Goal: Information Seeking & Learning: Learn about a topic

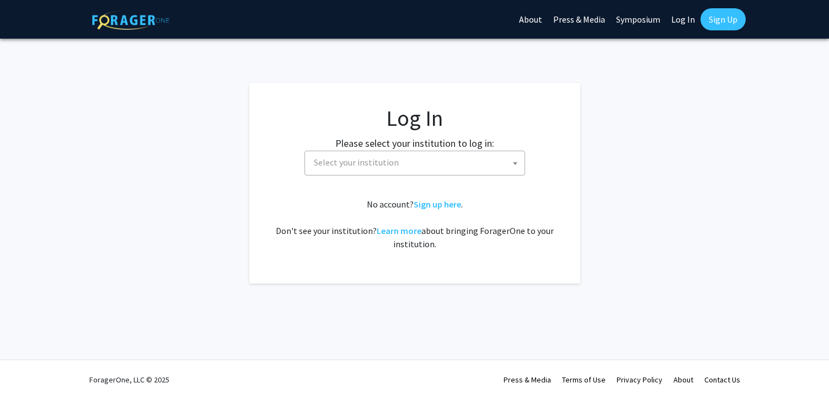
select select
click at [372, 161] on span "Select your institution" at bounding box center [356, 162] width 85 height 11
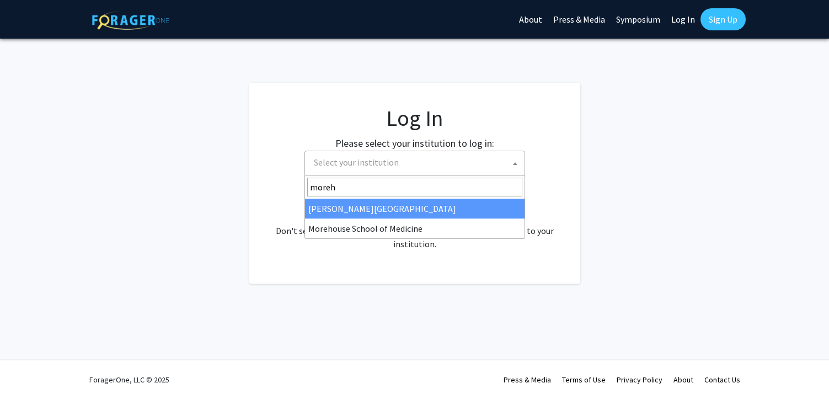
type input "moreh"
select select "28"
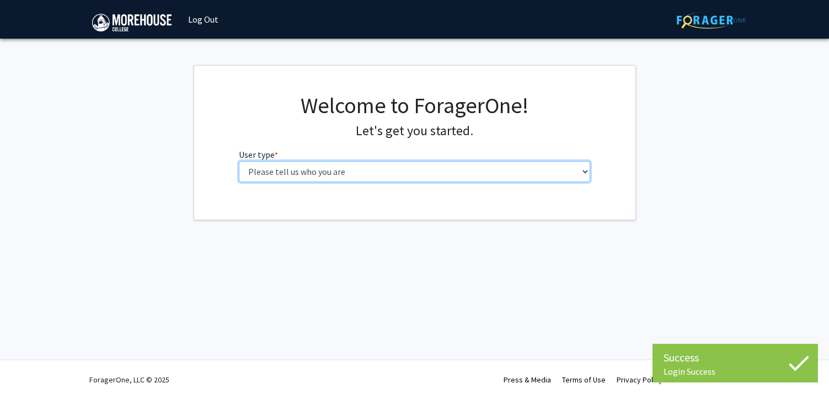
click at [474, 172] on select "Please tell us who you are Undergraduate Student Master's Student Doctoral Cand…" at bounding box center [414, 171] width 351 height 21
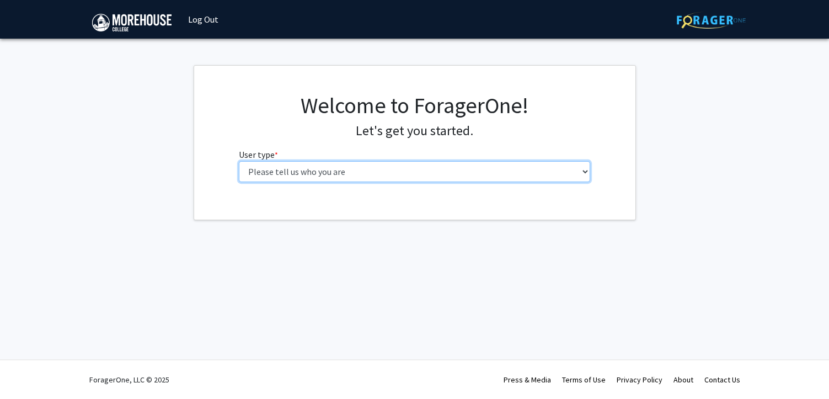
click at [449, 169] on select "Please tell us who you are Undergraduate Student Master's Student Doctoral Cand…" at bounding box center [414, 171] width 351 height 21
select select "1: undergrad"
click at [239, 161] on select "Please tell us who you are Undergraduate Student Master's Student Doctoral Cand…" at bounding box center [414, 171] width 351 height 21
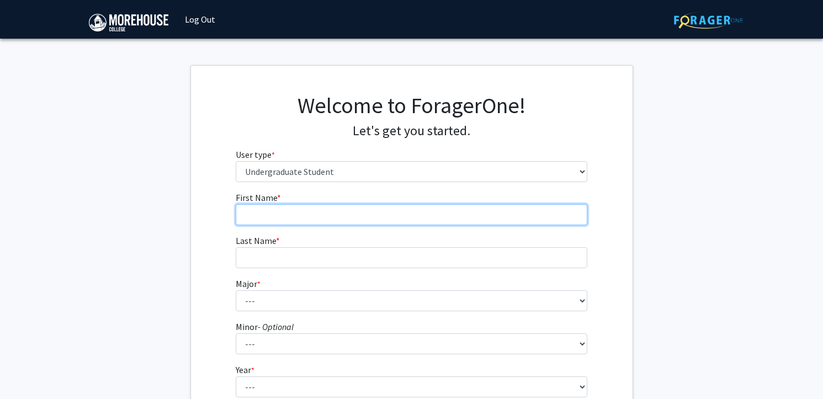
click at [270, 216] on input "First Name * required" at bounding box center [411, 214] width 351 height 21
type input "Devan"
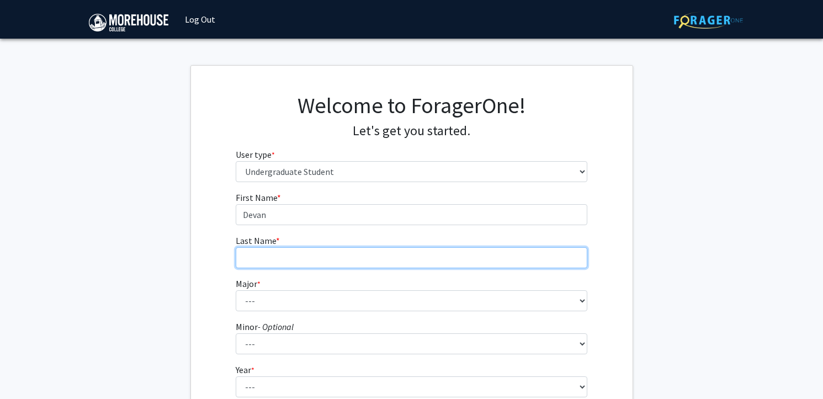
click at [243, 254] on input "Last Name * required" at bounding box center [411, 257] width 351 height 21
type input "[PERSON_NAME]"
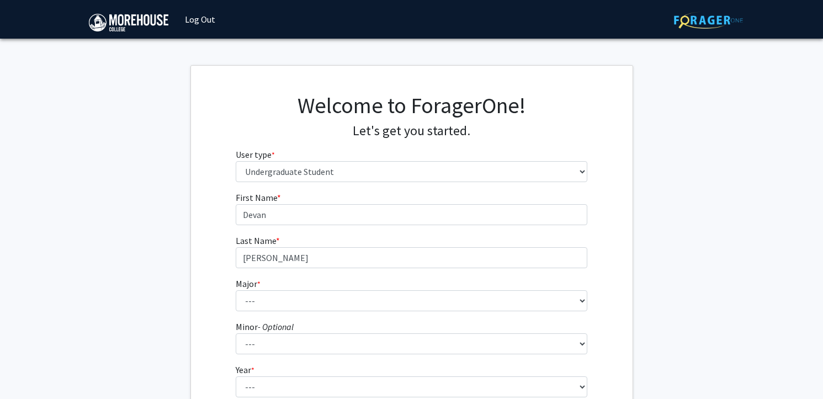
click at [253, 290] on label "Major * required" at bounding box center [248, 283] width 25 height 13
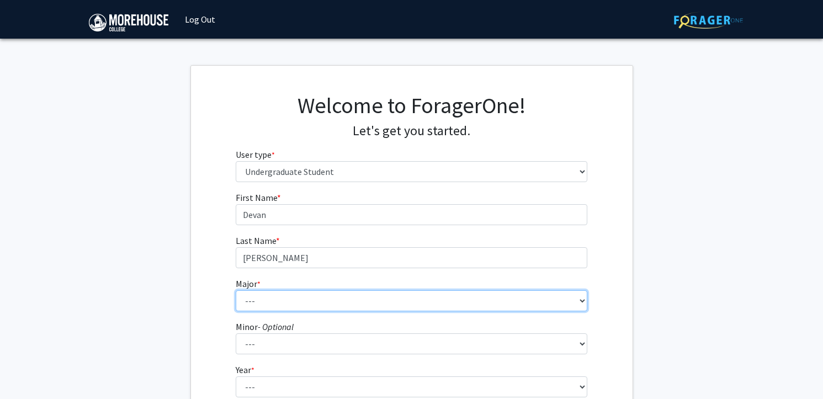
click at [253, 290] on select "--- Africana Studies Applied Physics Art History Art Studies Biology Business A…" at bounding box center [411, 300] width 351 height 21
click at [253, 303] on select "--- Africana Studies Applied Physics Art History Art Studies Biology Business A…" at bounding box center [411, 300] width 351 height 21
select select "8: 2098"
click at [236, 290] on select "--- Africana Studies Applied Physics Art History Art Studies Biology Business A…" at bounding box center [411, 300] width 351 height 21
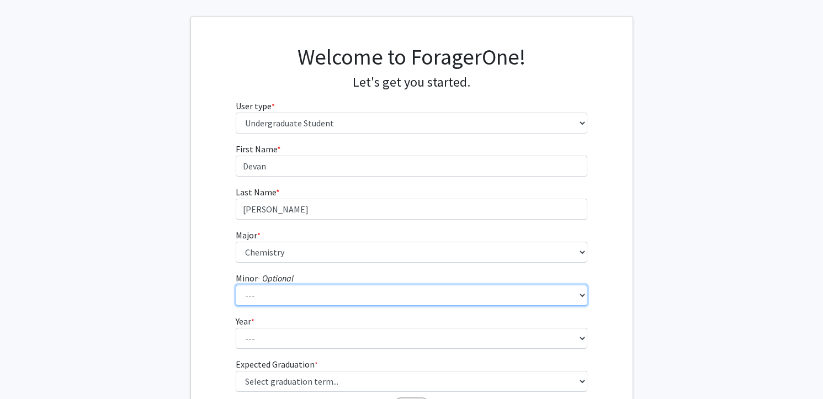
click at [273, 291] on select "--- Accounting Africana Studies Art Art History Biology Business Administration…" at bounding box center [411, 295] width 351 height 21
select select "21: 1655"
click at [236, 285] on select "--- Accounting Africana Studies Art Art History Biology Business Administration…" at bounding box center [411, 295] width 351 height 21
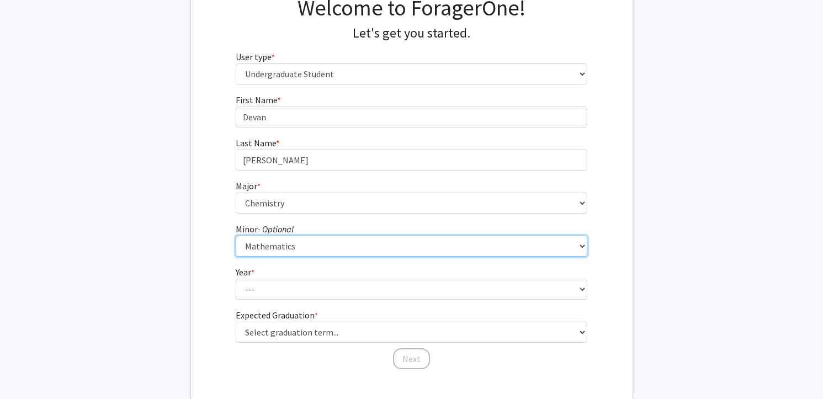
scroll to position [116, 0]
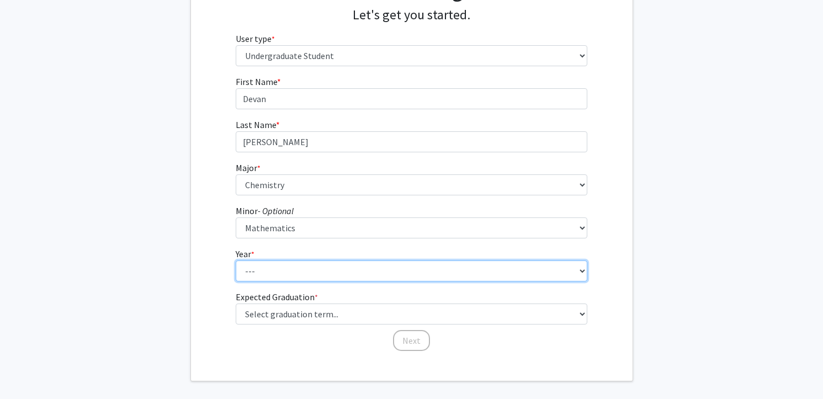
click at [293, 264] on select "--- First-year Sophomore Junior Senior Postbaccalaureate Certificate" at bounding box center [411, 270] width 351 height 21
select select "4: senior"
click at [236, 260] on select "--- First-year Sophomore Junior Senior Postbaccalaureate Certificate" at bounding box center [411, 270] width 351 height 21
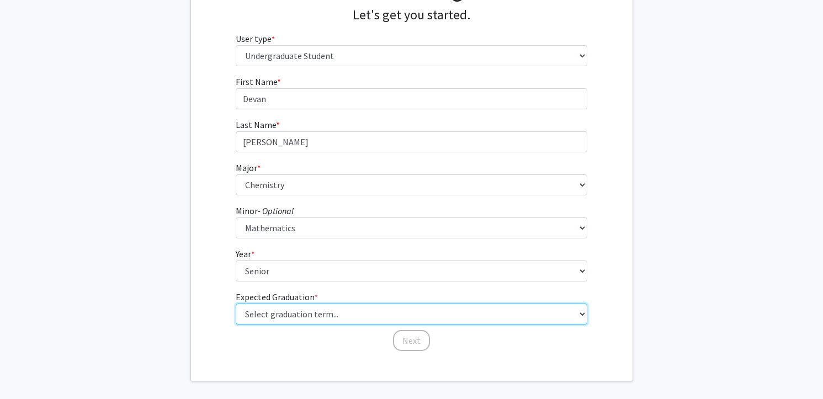
click at [291, 315] on select "Select graduation term... Spring 2025 Summer 2025 Fall 2025 Winter 2025 Spring …" at bounding box center [411, 313] width 351 height 21
select select "5: spring_2026"
click at [236, 303] on select "Select graduation term... Spring 2025 Summer 2025 Fall 2025 Winter 2025 Spring …" at bounding box center [411, 313] width 351 height 21
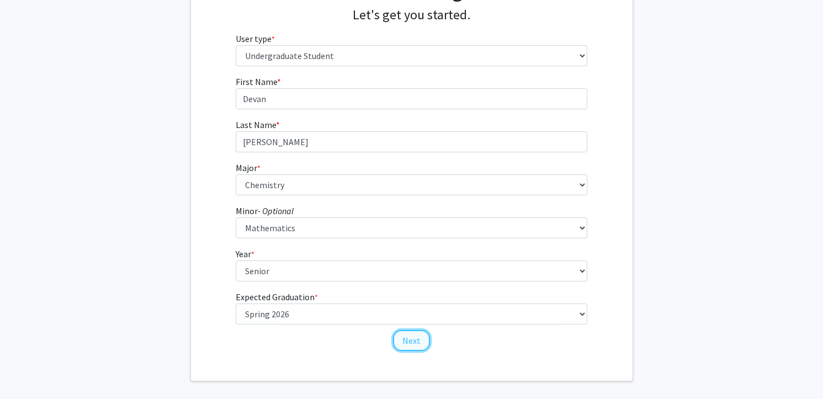
click at [424, 346] on button "Next" at bounding box center [411, 340] width 37 height 21
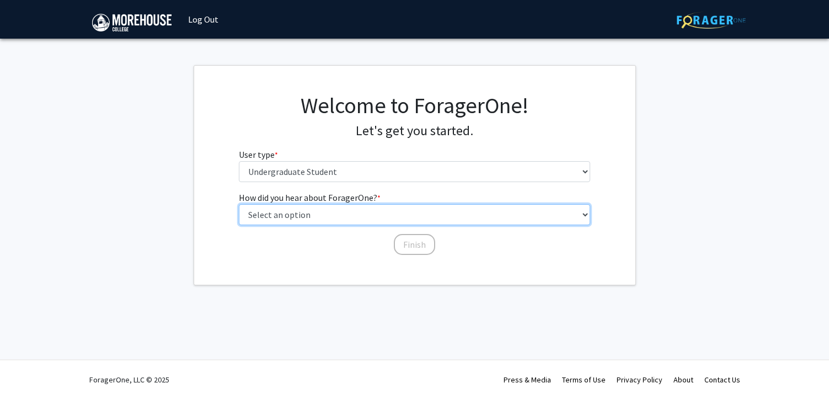
click at [364, 217] on select "Select an option Peer/student recommendation Faculty/staff recommendation Unive…" at bounding box center [414, 214] width 351 height 21
select select "2: faculty_recommendation"
click at [239, 204] on select "Select an option Peer/student recommendation Faculty/staff recommendation Unive…" at bounding box center [414, 214] width 351 height 21
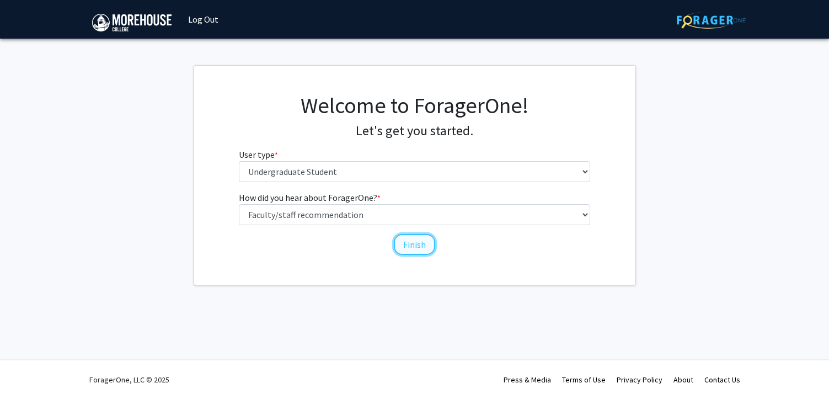
click at [416, 253] on button "Finish" at bounding box center [414, 244] width 41 height 21
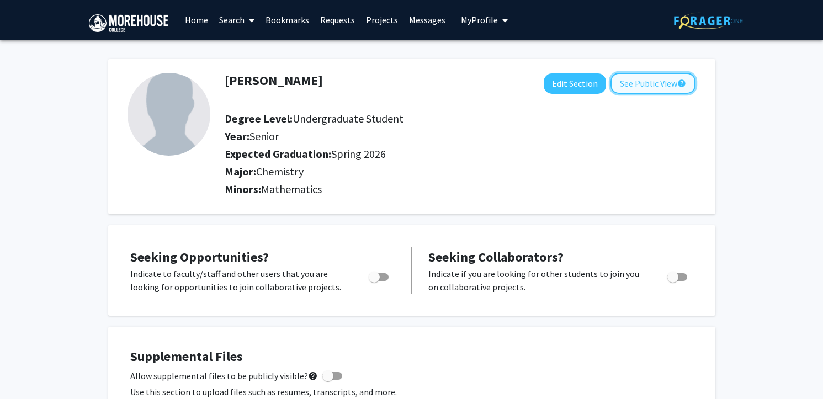
click at [648, 87] on button "See Public View help" at bounding box center [652, 83] width 85 height 21
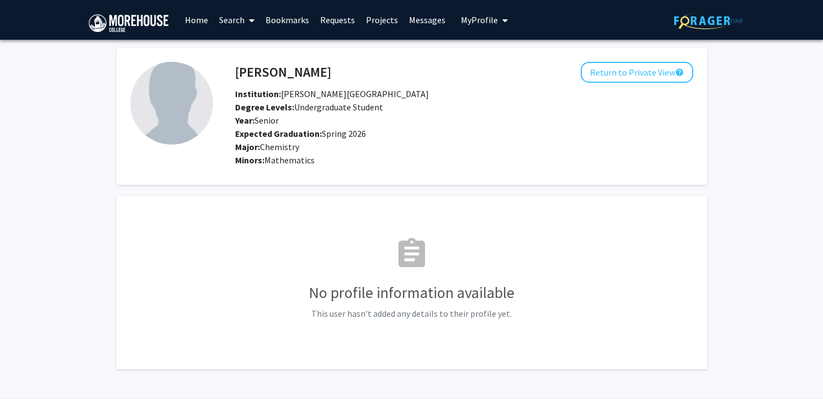
click at [489, 19] on span "My Profile" at bounding box center [479, 19] width 37 height 11
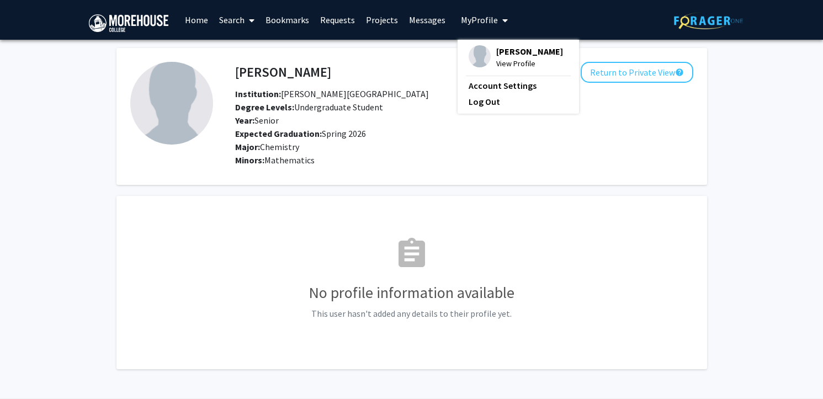
click at [502, 58] on span "View Profile" at bounding box center [529, 63] width 67 height 12
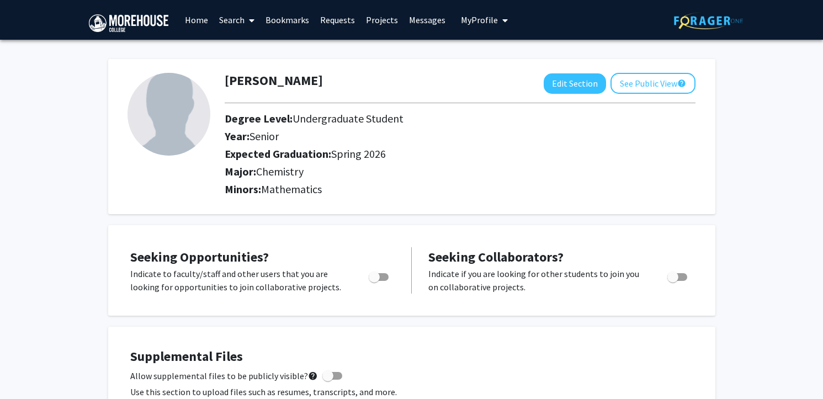
click at [188, 22] on link "Home" at bounding box center [196, 20] width 34 height 39
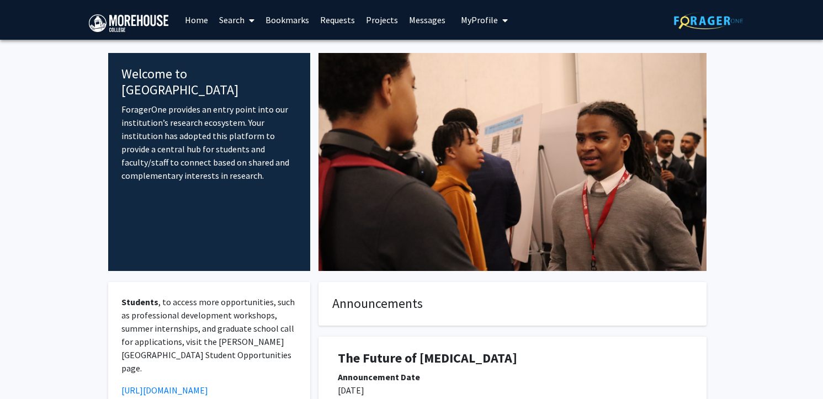
click at [387, 18] on link "Projects" at bounding box center [381, 20] width 43 height 39
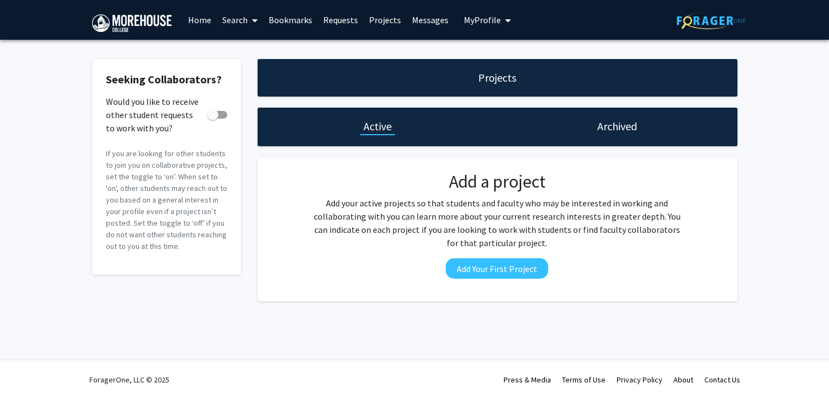
click at [348, 23] on link "Requests" at bounding box center [341, 20] width 46 height 39
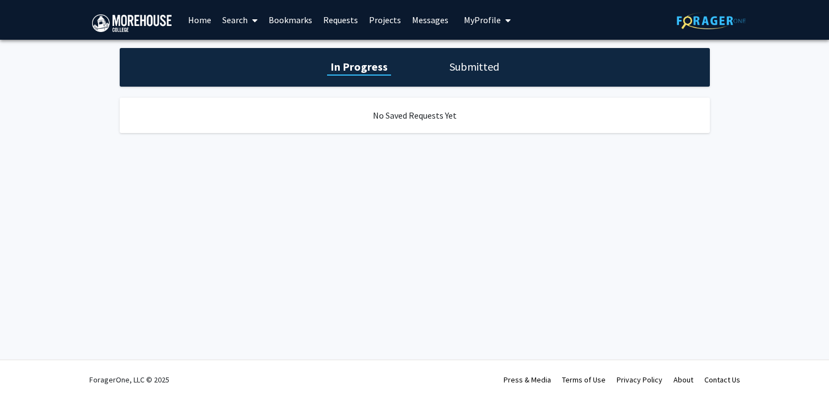
click at [311, 12] on link "Bookmarks" at bounding box center [290, 20] width 55 height 39
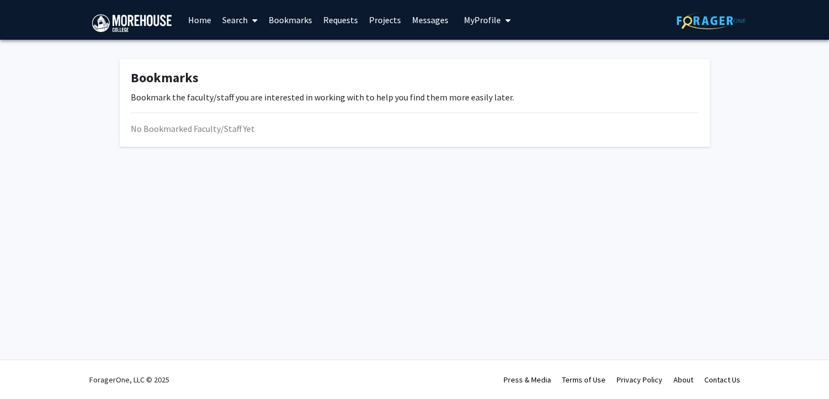
click at [249, 16] on span at bounding box center [253, 20] width 10 height 39
click at [256, 54] on span "Faculty/Staff" at bounding box center [257, 51] width 81 height 22
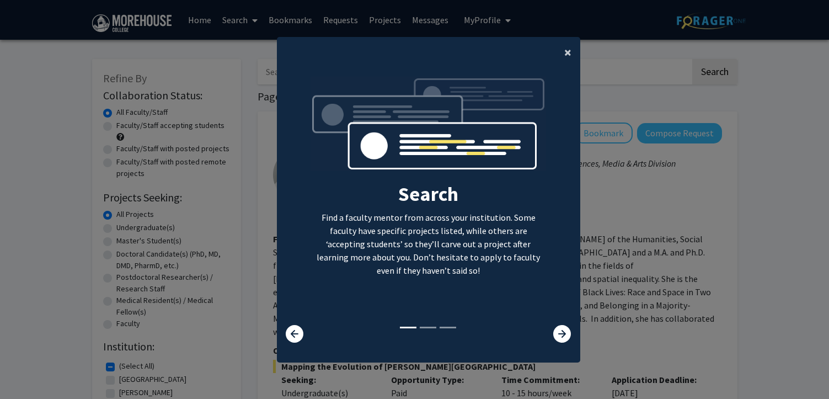
click at [569, 51] on span "×" at bounding box center [567, 52] width 7 height 17
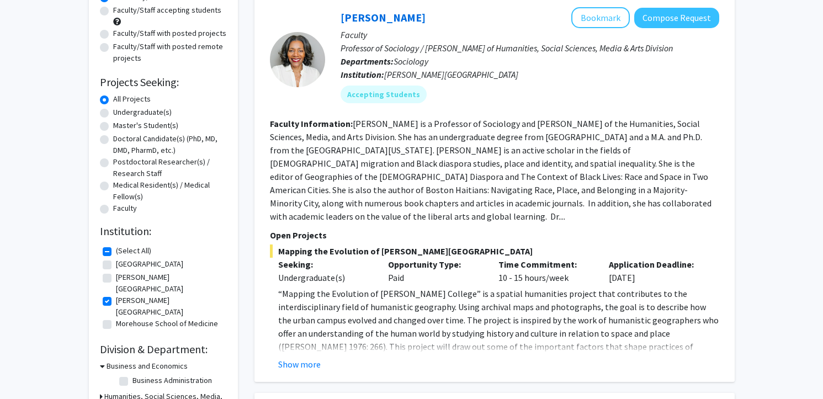
scroll to position [116, 0]
click at [302, 357] on button "Show more" at bounding box center [299, 363] width 42 height 13
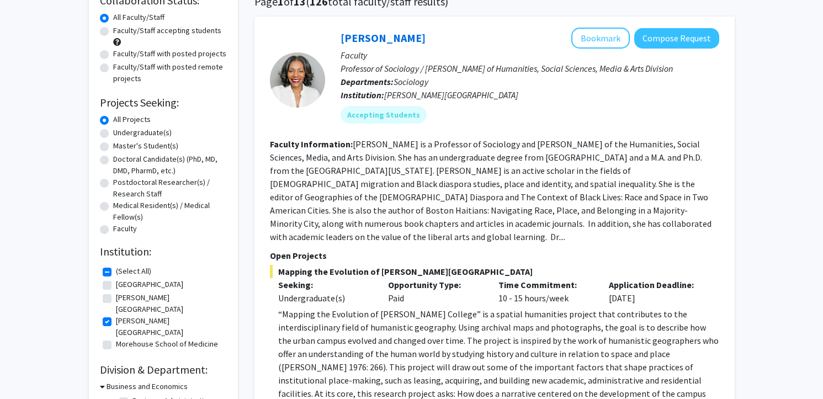
scroll to position [120, 0]
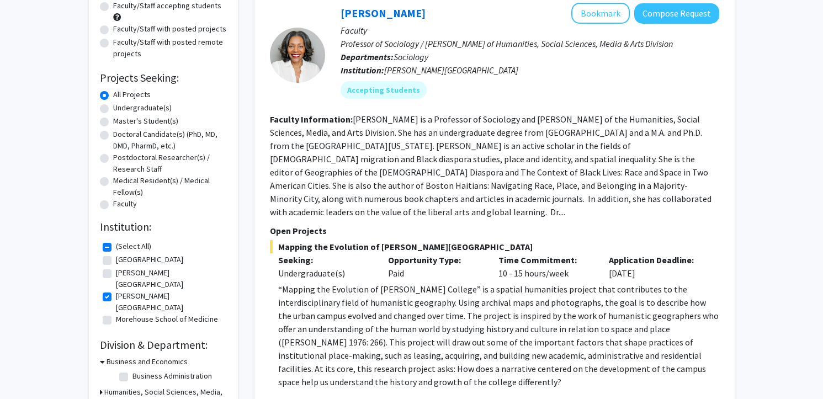
click at [116, 276] on label "[PERSON_NAME][GEOGRAPHIC_DATA]" at bounding box center [170, 278] width 108 height 23
click at [116, 274] on input "[PERSON_NAME][GEOGRAPHIC_DATA]" at bounding box center [119, 270] width 7 height 7
checkbox input "true"
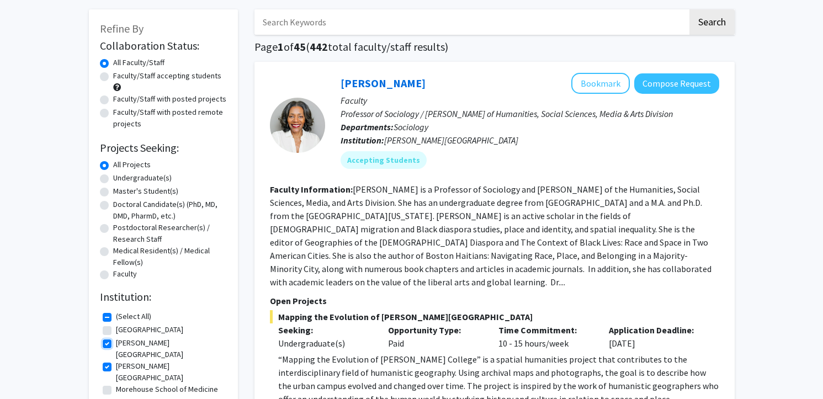
scroll to position [53, 0]
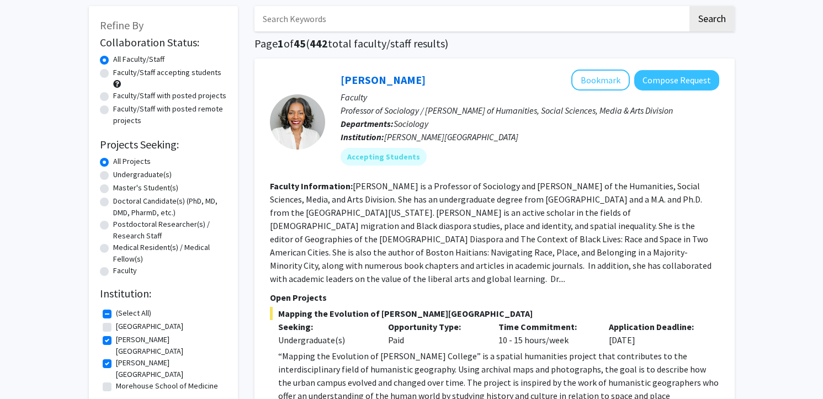
click at [116, 324] on label "[GEOGRAPHIC_DATA]" at bounding box center [149, 327] width 67 height 12
click at [116, 324] on input "[GEOGRAPHIC_DATA]" at bounding box center [119, 324] width 7 height 7
checkbox input "true"
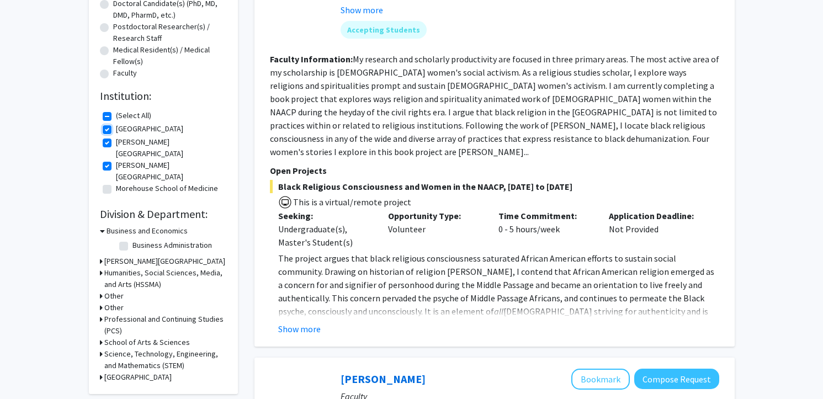
scroll to position [252, 0]
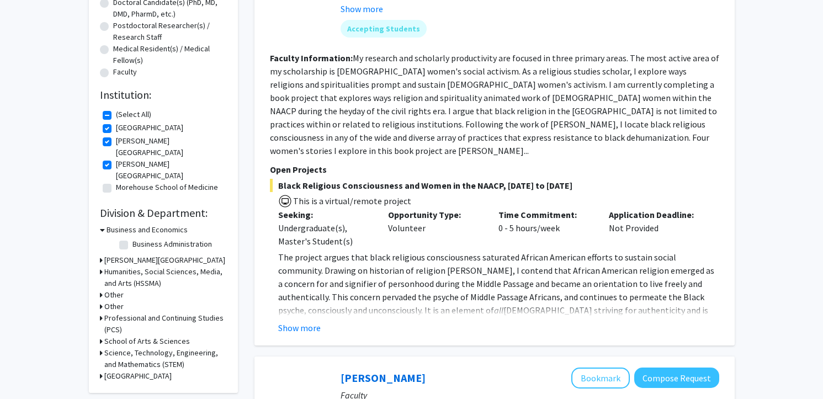
click at [121, 335] on h3 "School of Arts & Sciences" at bounding box center [147, 341] width 86 height 12
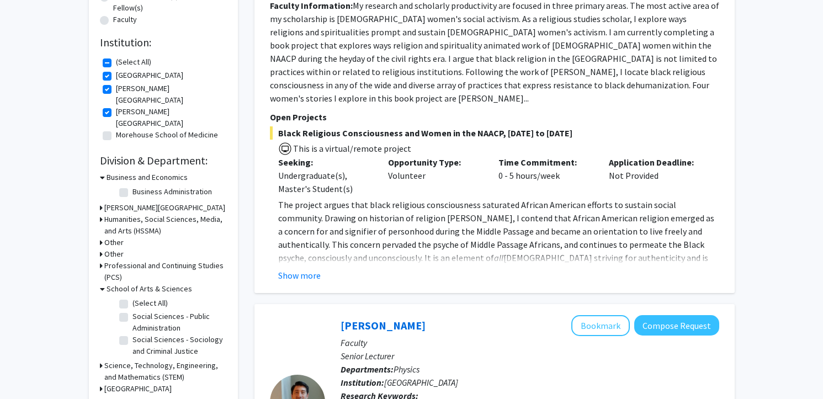
scroll to position [313, 0]
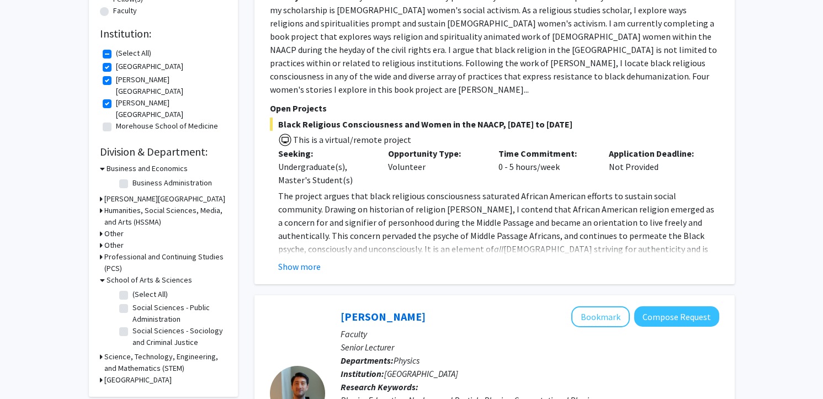
click at [131, 351] on h3 "Science, Technology, Engineering, and Mathematics (STEM)" at bounding box center [165, 362] width 122 height 23
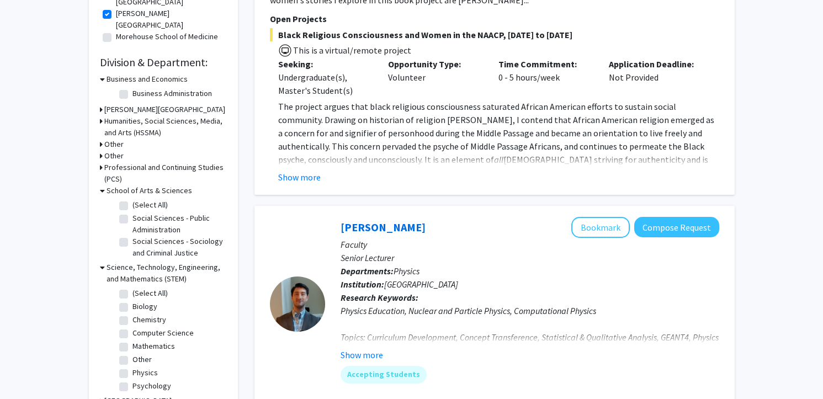
scroll to position [408, 0]
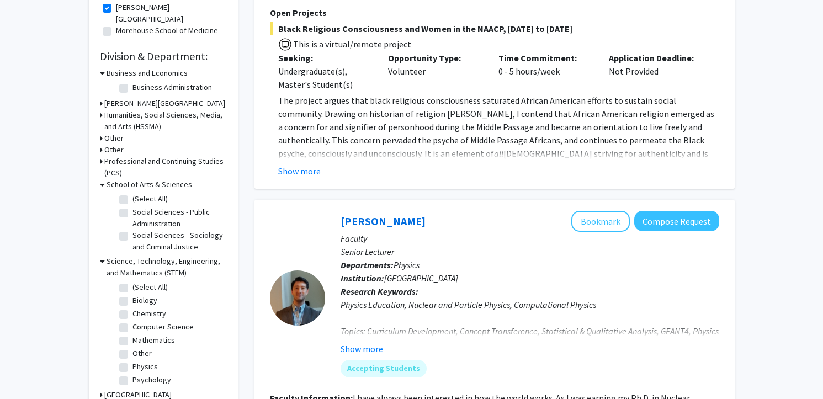
click at [132, 308] on label "Chemistry" at bounding box center [149, 314] width 34 height 12
click at [132, 308] on input "Chemistry" at bounding box center [135, 311] width 7 height 7
checkbox input "true"
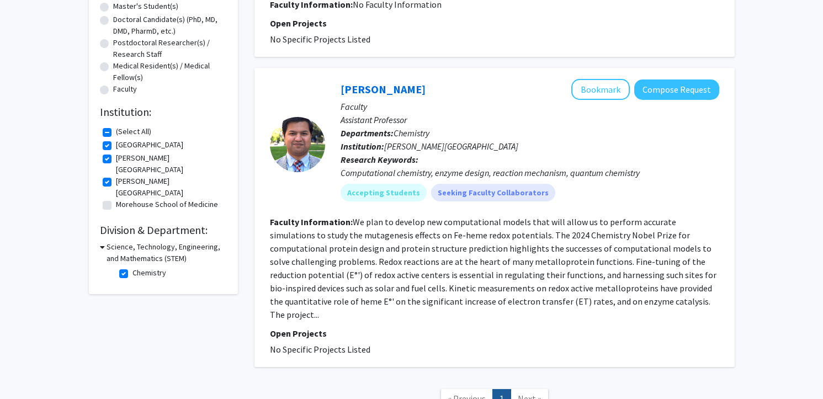
scroll to position [236, 0]
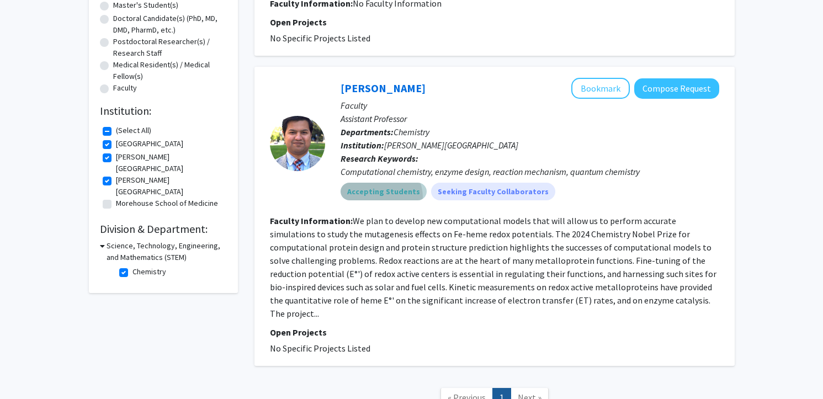
click at [380, 197] on mat-chip "Accepting Students" at bounding box center [383, 192] width 86 height 18
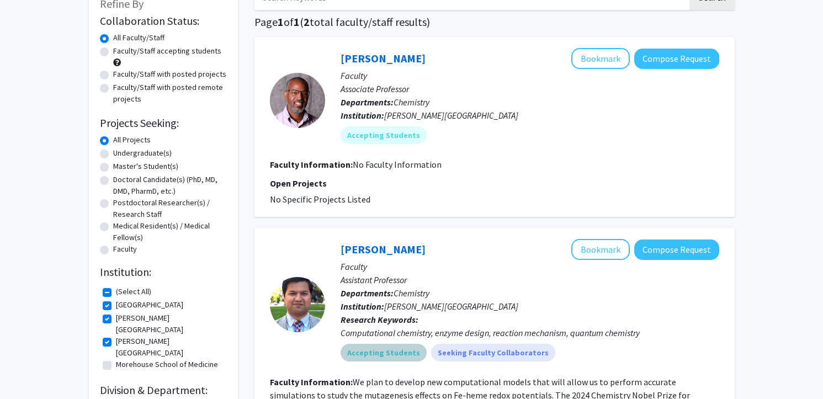
scroll to position [73, 0]
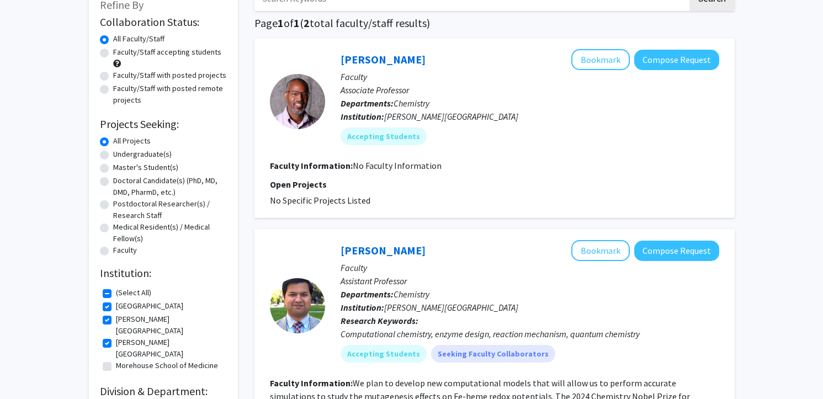
click at [131, 307] on label "[GEOGRAPHIC_DATA]" at bounding box center [149, 306] width 67 height 12
click at [123, 307] on input "[GEOGRAPHIC_DATA]" at bounding box center [119, 303] width 7 height 7
checkbox input "false"
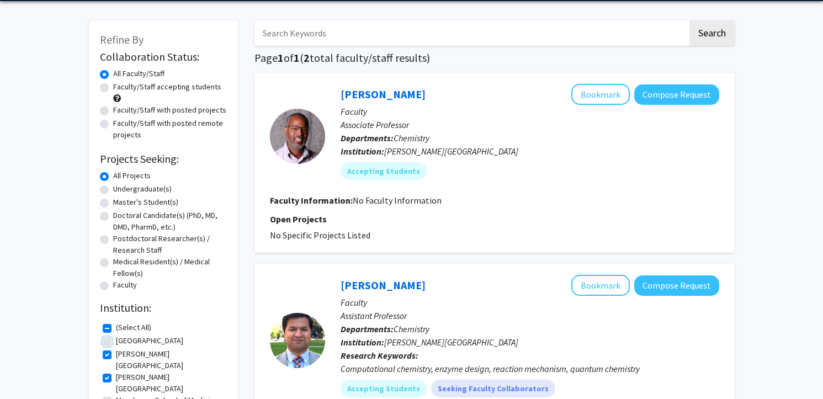
scroll to position [42, 0]
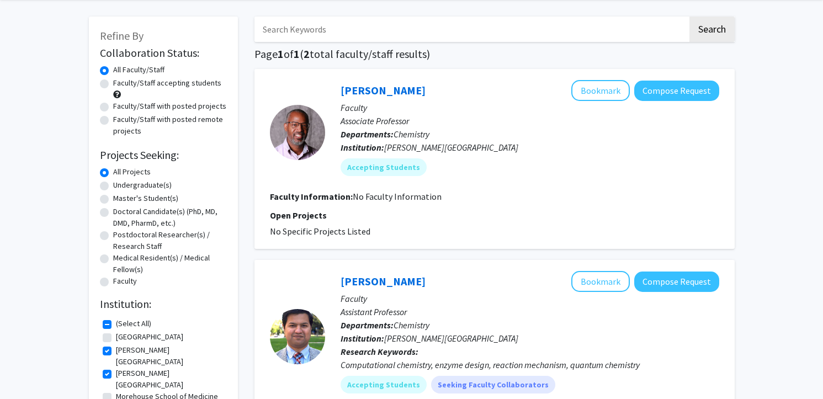
click at [137, 367] on label "[PERSON_NAME][GEOGRAPHIC_DATA]" at bounding box center [170, 378] width 108 height 23
click at [123, 367] on input "[PERSON_NAME][GEOGRAPHIC_DATA]" at bounding box center [119, 370] width 7 height 7
checkbox input "false"
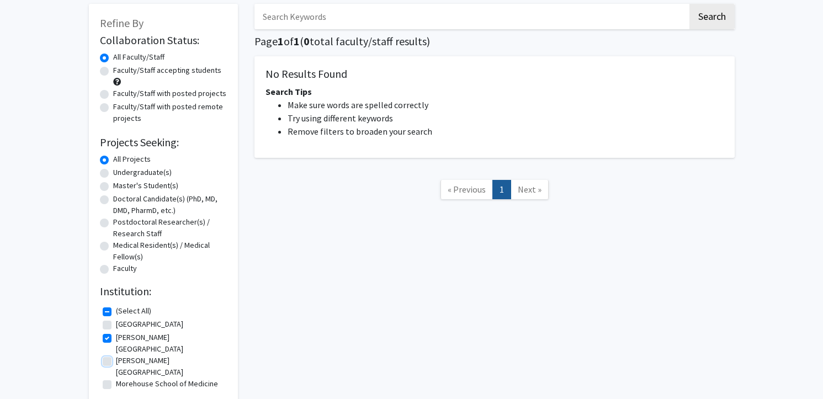
scroll to position [96, 0]
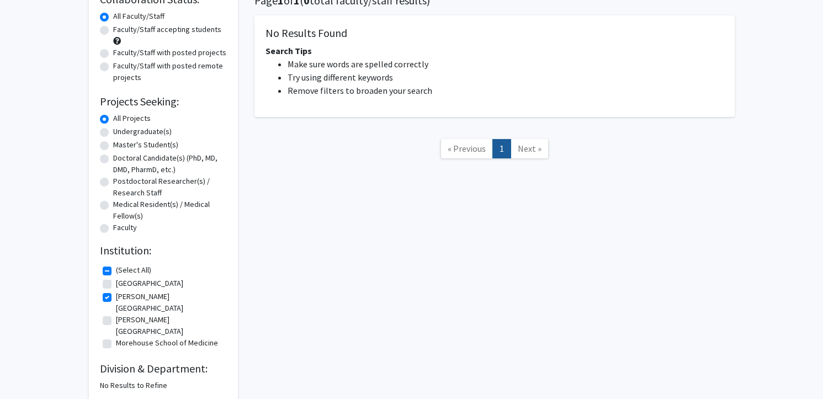
click at [131, 337] on fg-checkbox "[PERSON_NAME][GEOGRAPHIC_DATA][PERSON_NAME]" at bounding box center [163, 343] width 121 height 13
click at [123, 337] on label "Morehouse School of Medicine" at bounding box center [167, 343] width 102 height 12
click at [123, 337] on input "Morehouse School of Medicine" at bounding box center [119, 340] width 7 height 7
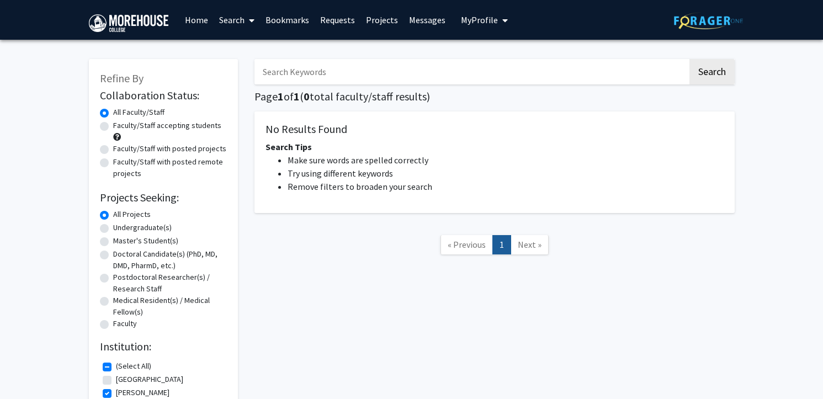
checkbox input "false"
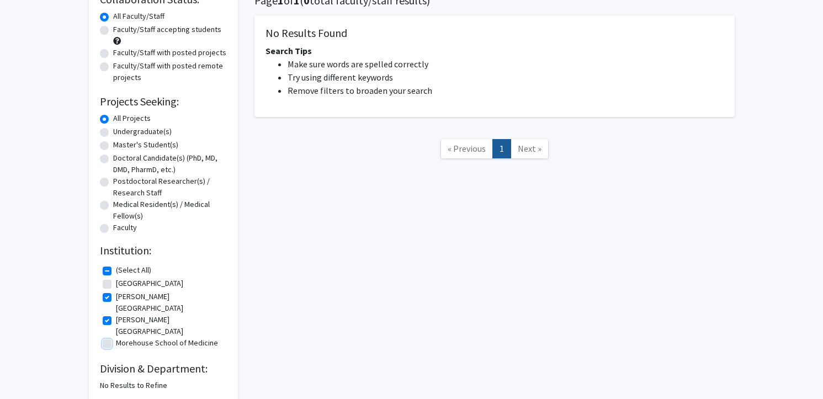
checkbox input "true"
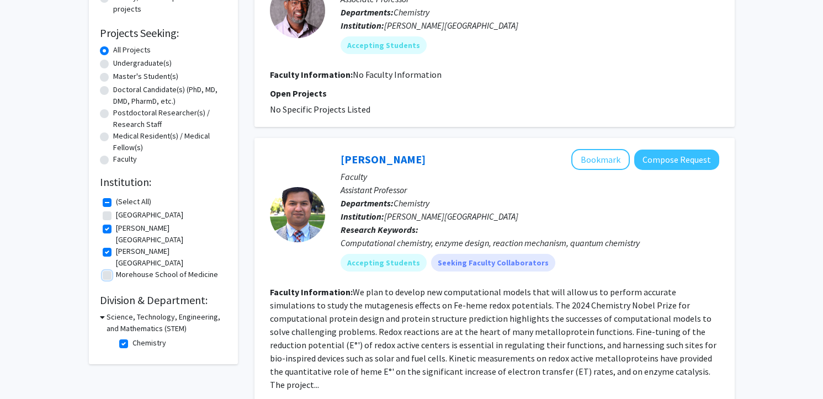
scroll to position [166, 0]
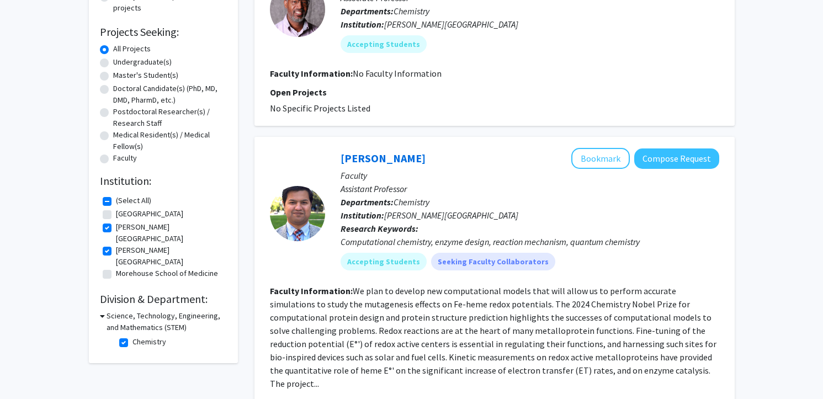
click at [132, 336] on label "Chemistry" at bounding box center [149, 342] width 34 height 12
click at [132, 336] on input "Chemistry" at bounding box center [135, 339] width 7 height 7
checkbox input "false"
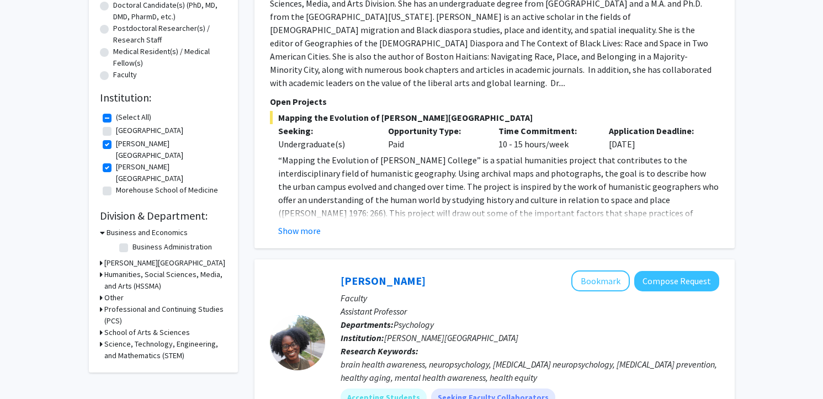
scroll to position [253, 0]
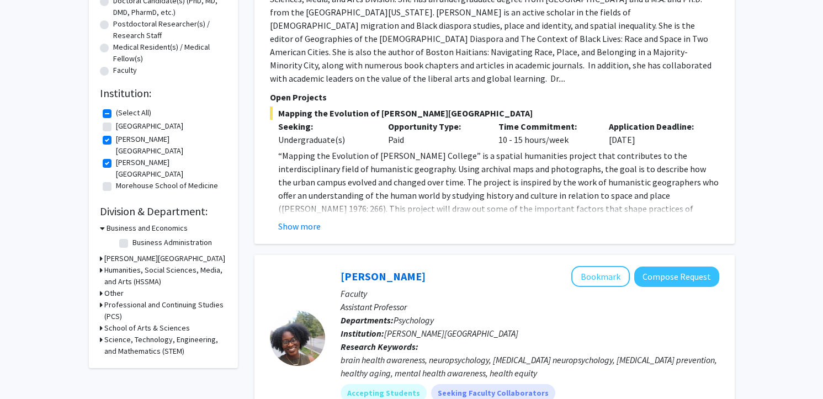
click at [116, 334] on h3 "Science, Technology, Engineering, and Mathematics (STEM)" at bounding box center [165, 345] width 122 height 23
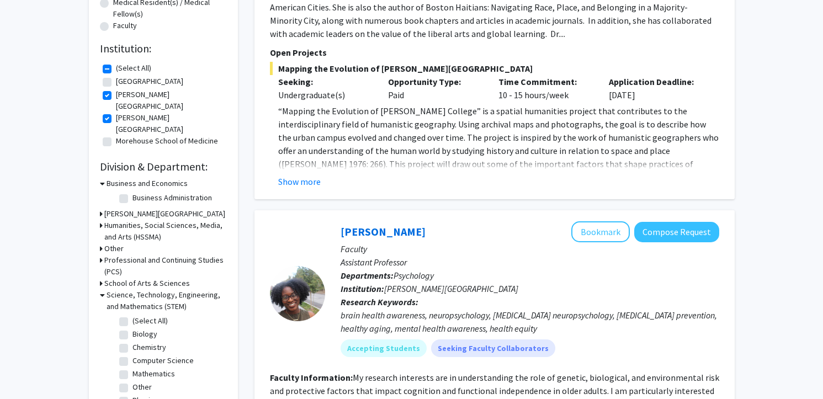
scroll to position [314, 0]
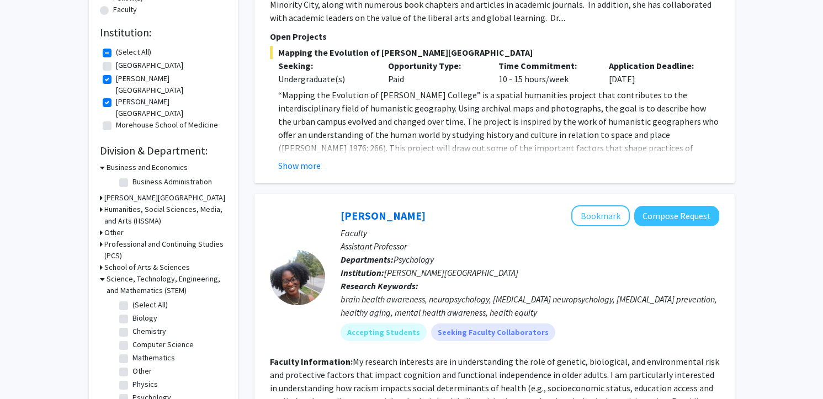
click at [132, 299] on label "(Select All)" at bounding box center [149, 305] width 35 height 12
click at [132, 299] on input "(Select All)" at bounding box center [135, 302] width 7 height 7
checkbox input "true"
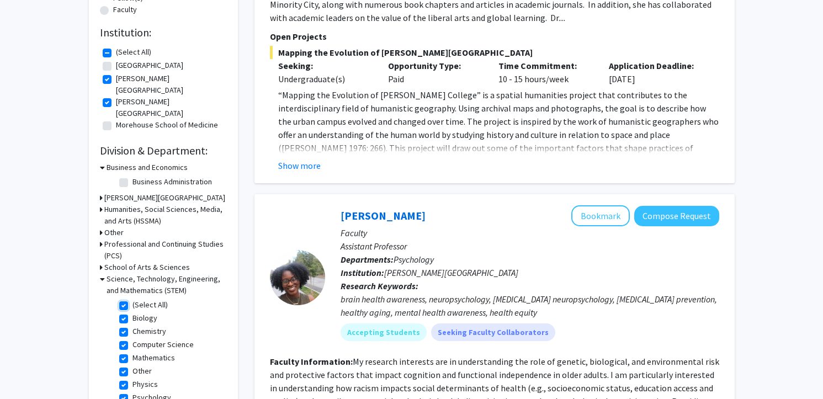
checkbox input "true"
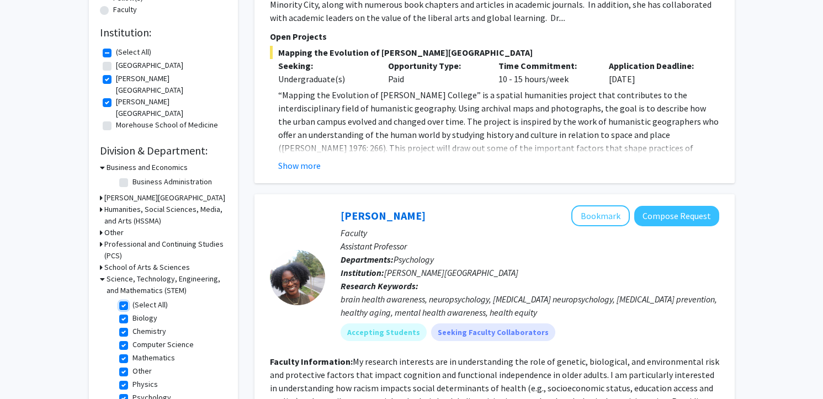
checkbox input "true"
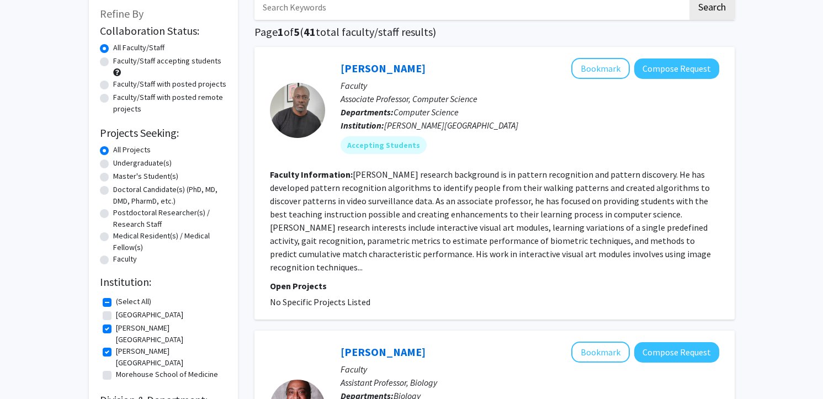
scroll to position [87, 0]
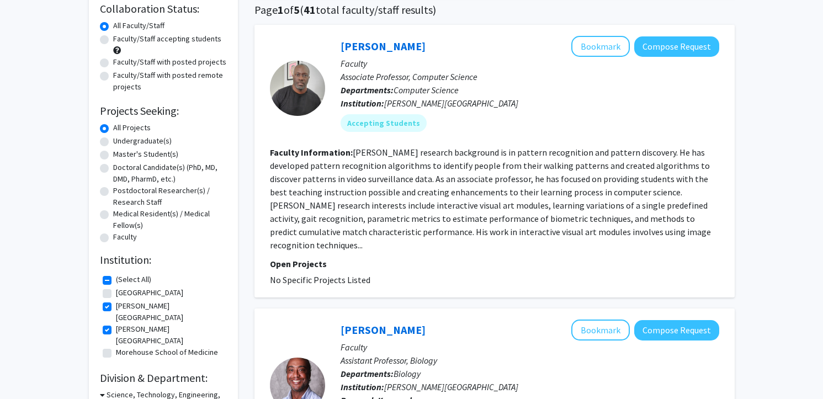
click at [116, 310] on label "[PERSON_NAME][GEOGRAPHIC_DATA]" at bounding box center [170, 311] width 108 height 23
click at [116, 307] on input "[PERSON_NAME][GEOGRAPHIC_DATA]" at bounding box center [119, 303] width 7 height 7
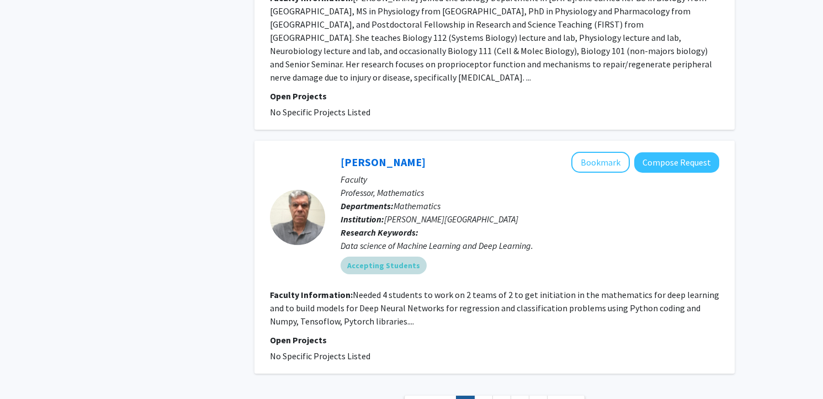
scroll to position [2656, 0]
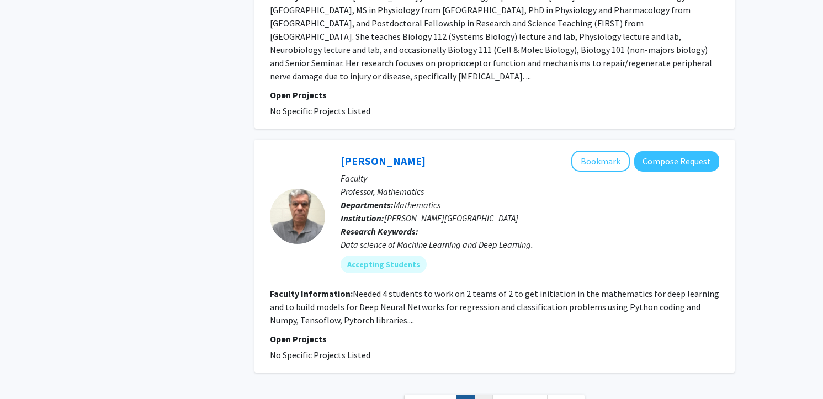
click at [490, 394] on link "2" at bounding box center [483, 403] width 19 height 19
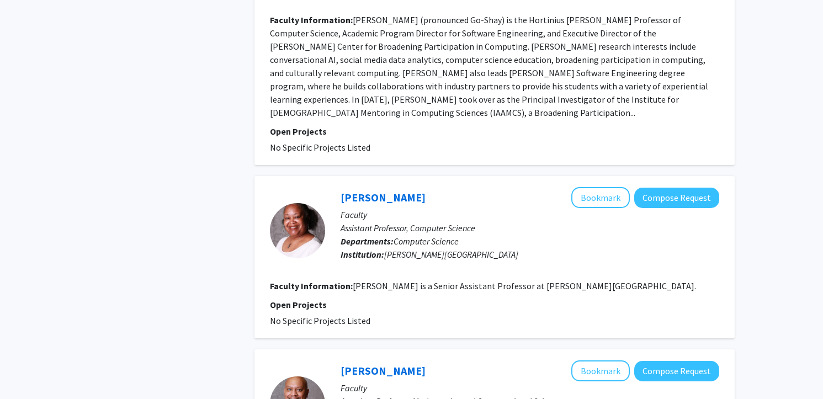
scroll to position [2050, 0]
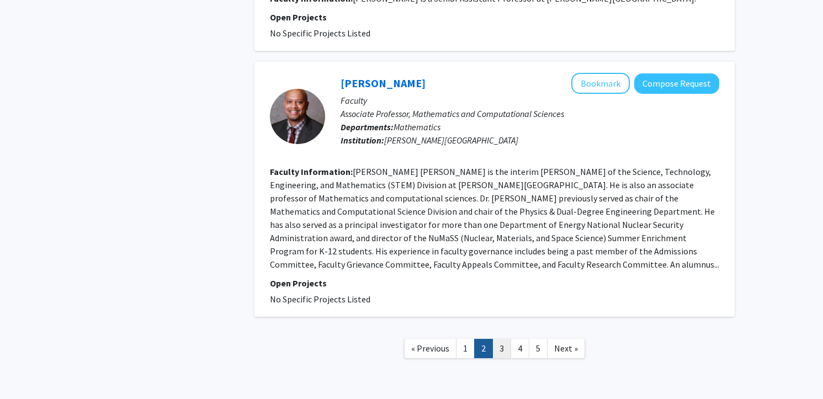
click at [499, 339] on link "3" at bounding box center [501, 348] width 19 height 19
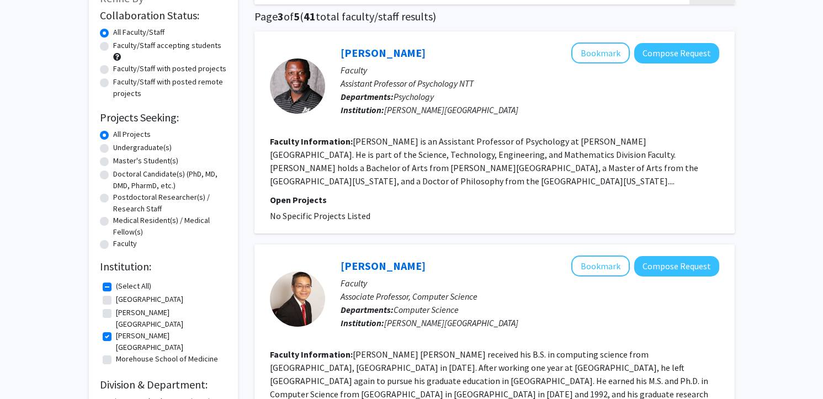
scroll to position [84, 0]
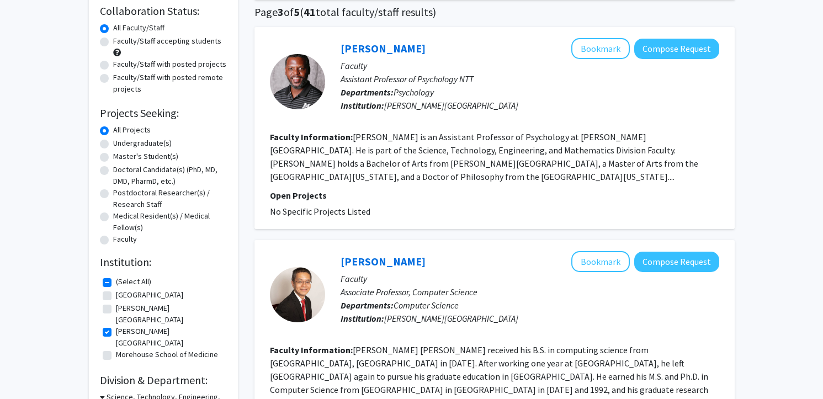
click at [111, 308] on fg-checkbox "[PERSON_NAME][GEOGRAPHIC_DATA] [PERSON_NAME][GEOGRAPHIC_DATA]" at bounding box center [163, 313] width 121 height 23
click at [116, 308] on label "[PERSON_NAME][GEOGRAPHIC_DATA]" at bounding box center [170, 313] width 108 height 23
click at [116, 308] on input "[PERSON_NAME][GEOGRAPHIC_DATA]" at bounding box center [119, 305] width 7 height 7
checkbox input "true"
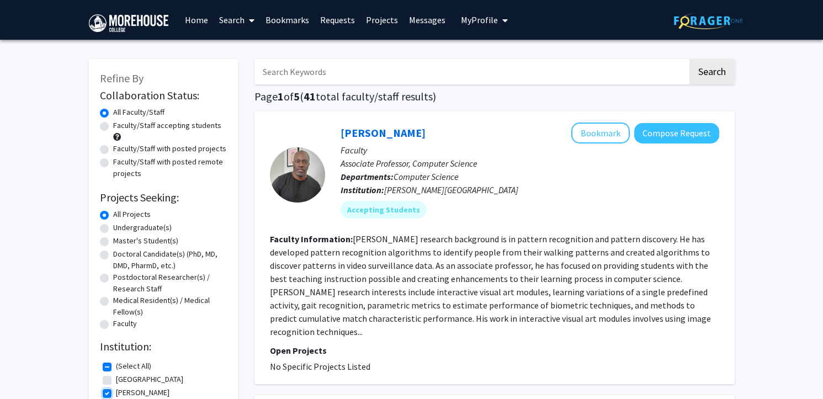
scroll to position [55, 0]
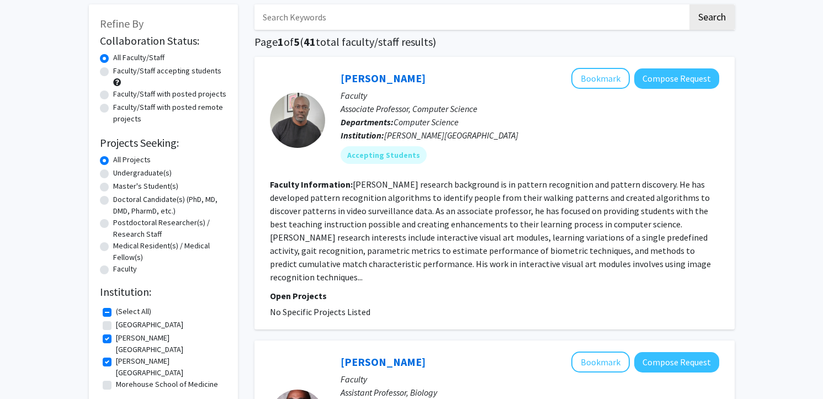
click at [116, 326] on label "[GEOGRAPHIC_DATA]" at bounding box center [149, 325] width 67 height 12
click at [116, 326] on input "[GEOGRAPHIC_DATA]" at bounding box center [119, 322] width 7 height 7
checkbox input "true"
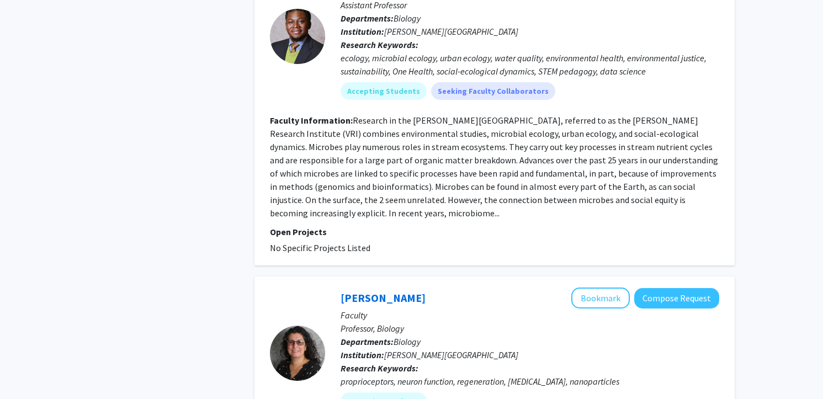
scroll to position [2534, 0]
